Goal: Task Accomplishment & Management: Manage account settings

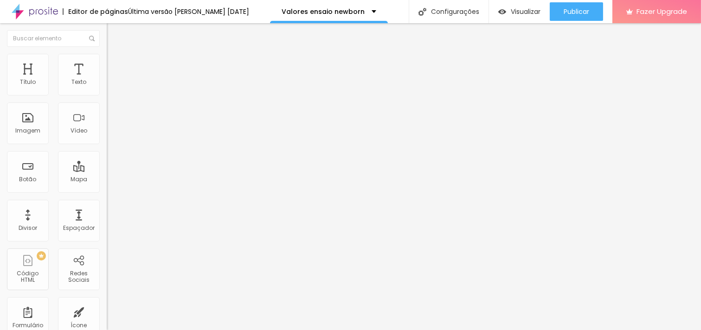
click at [107, 80] on span "Trocar imagem" at bounding box center [132, 76] width 51 height 8
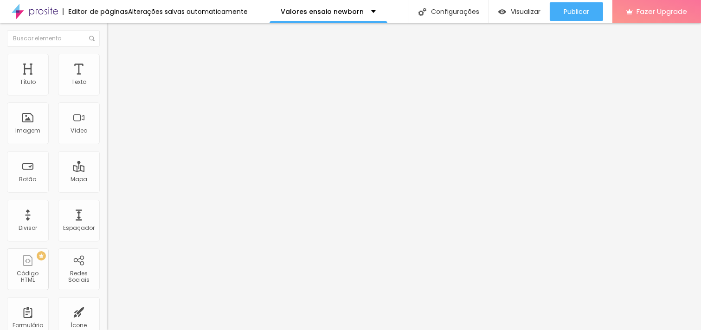
click at [107, 80] on span "Trocar imagem" at bounding box center [132, 76] width 51 height 8
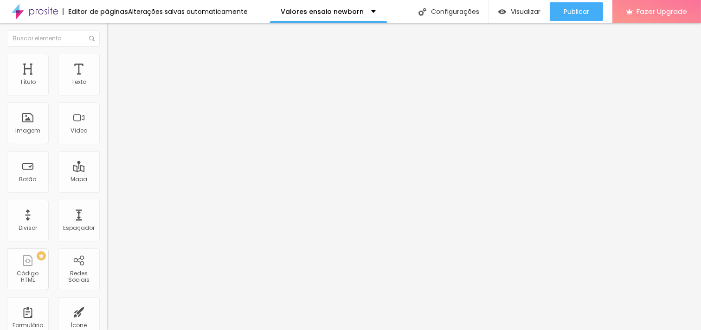
click at [26, 118] on div "Imagem" at bounding box center [28, 123] width 42 height 42
click at [107, 80] on span "Trocar imagem" at bounding box center [132, 76] width 51 height 8
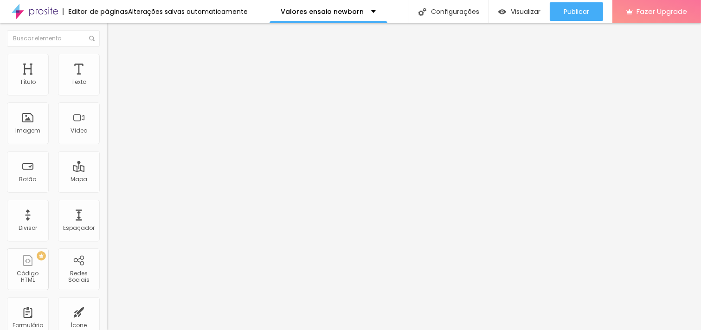
click at [107, 80] on span "Trocar imagem" at bounding box center [132, 76] width 51 height 8
click at [189, 317] on div at bounding box center [350, 336] width 701 height 0
click at [191, 317] on div at bounding box center [350, 336] width 701 height 0
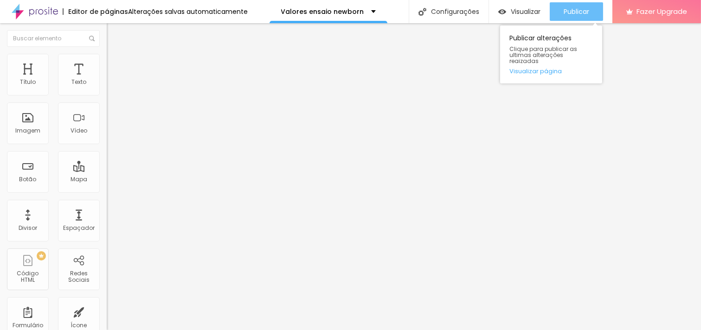
click at [574, 15] on div "Publicar" at bounding box center [576, 11] width 26 height 19
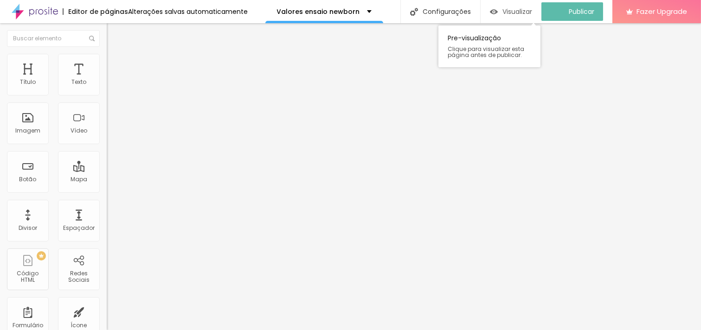
click at [498, 8] on img "button" at bounding box center [494, 12] width 8 height 8
